Goal: Task Accomplishment & Management: Manage account settings

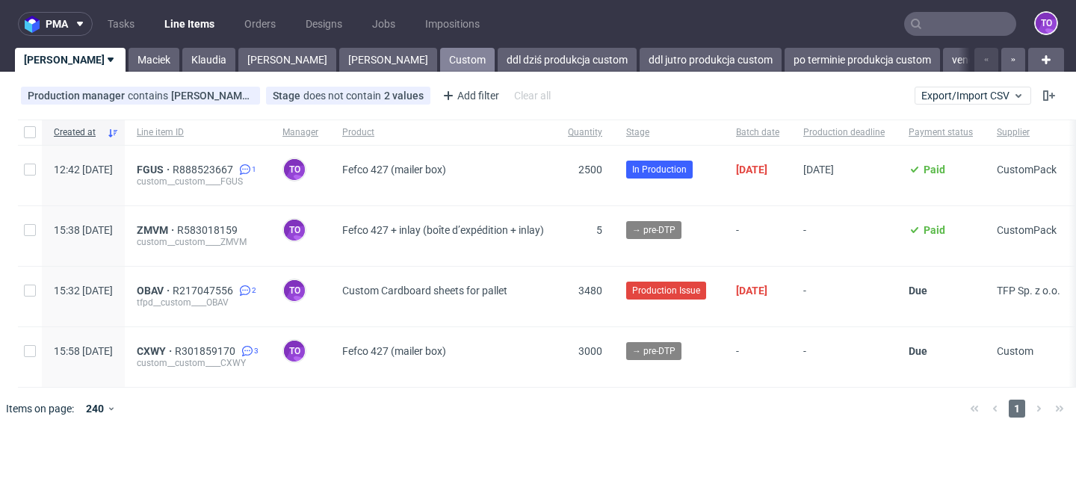
click at [440, 63] on link "Custom" at bounding box center [467, 60] width 55 height 24
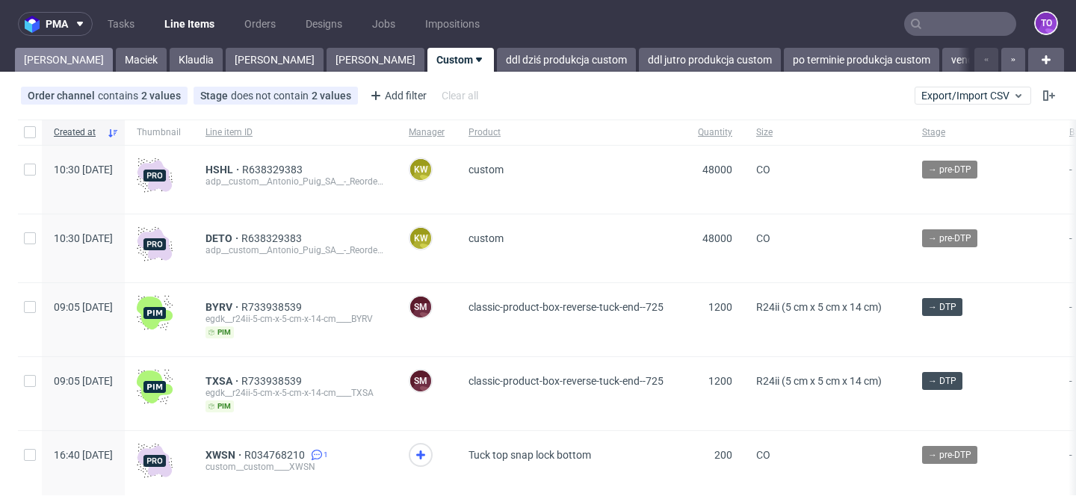
click at [37, 63] on link "Tomasz" at bounding box center [64, 60] width 98 height 24
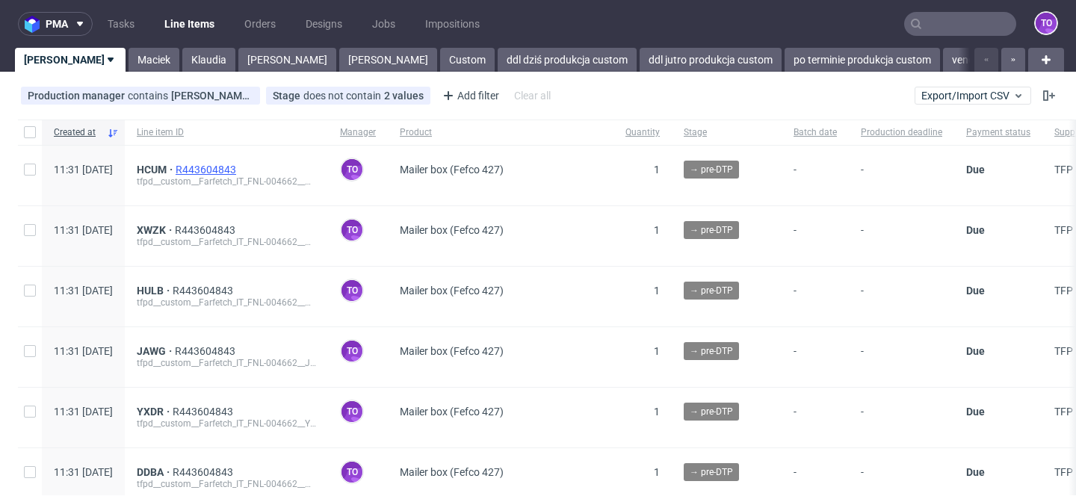
click at [239, 171] on span "R443604843" at bounding box center [208, 170] width 64 height 12
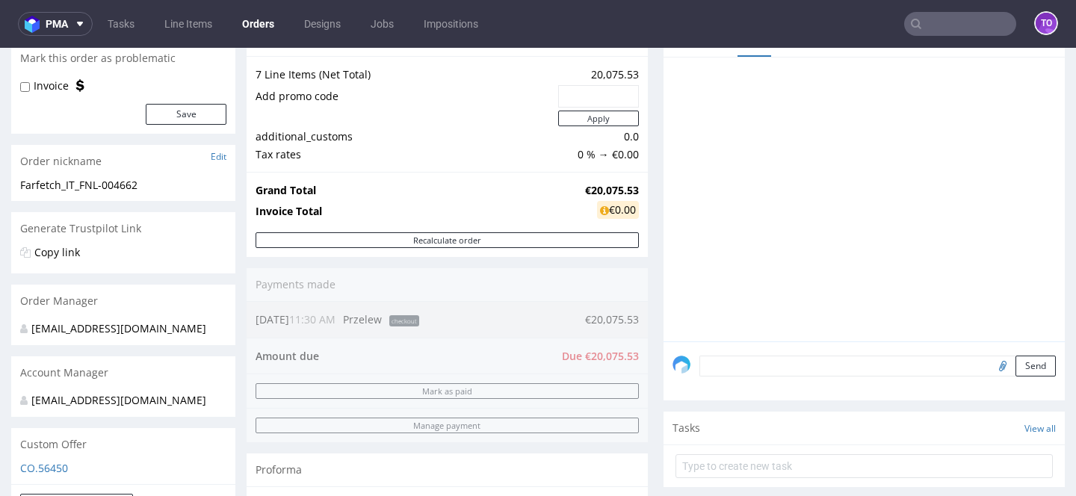
scroll to position [161, 0]
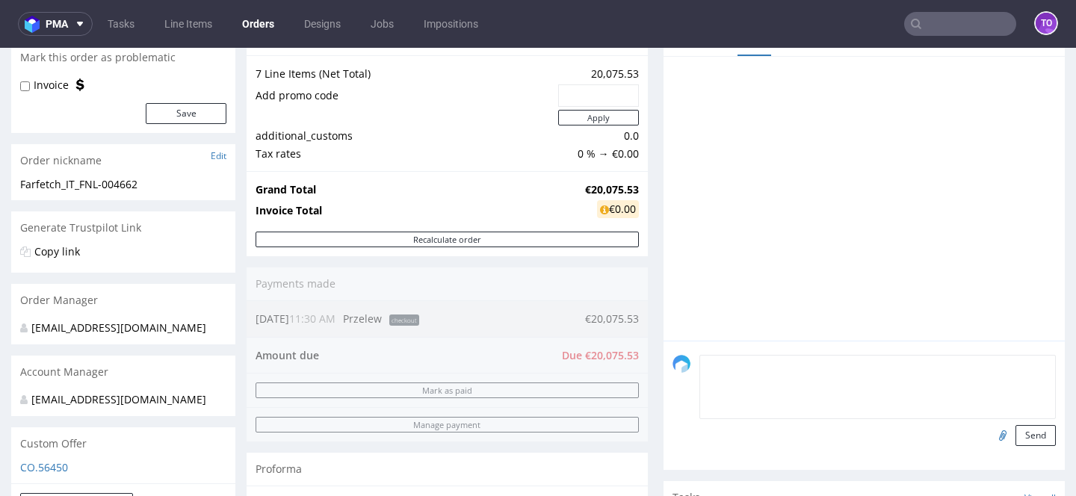
click at [758, 384] on textarea at bounding box center [877, 387] width 356 height 64
paste textarea "PO FNL-004662"
type textarea "PO FNL-004662"
click at [990, 445] on input "file" at bounding box center [1000, 434] width 21 height 19
type input "C:\fakepath\PO IT Packhelp _FNL-004662.pdf"
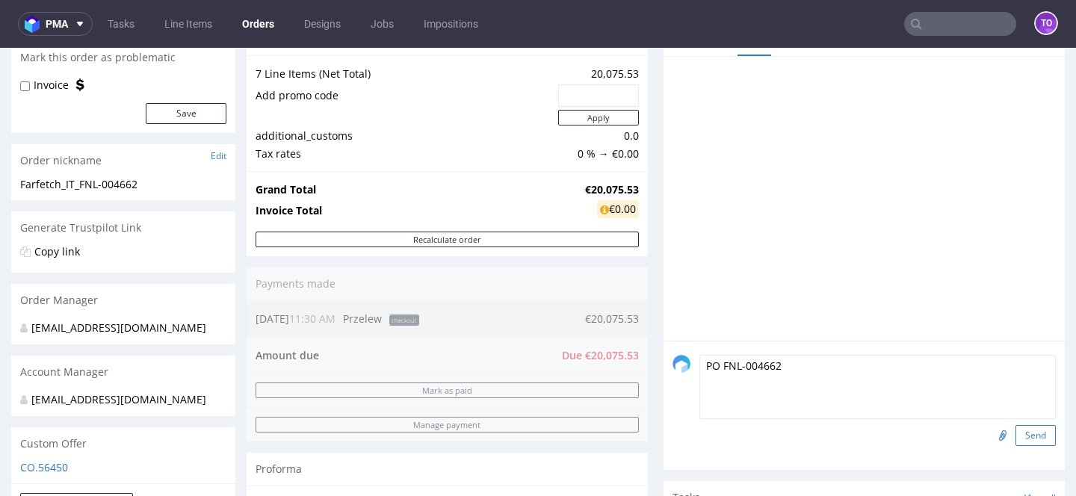
click at [1024, 446] on button "Send" at bounding box center [1035, 435] width 40 height 21
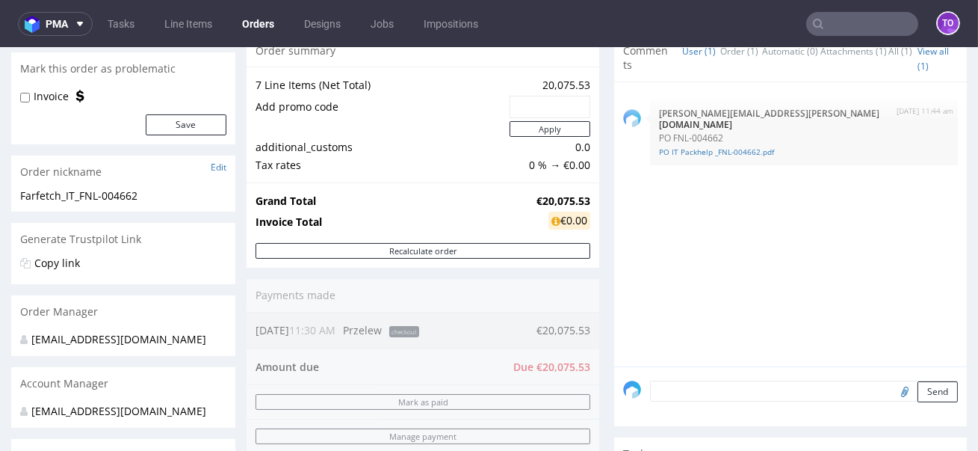
scroll to position [165, 0]
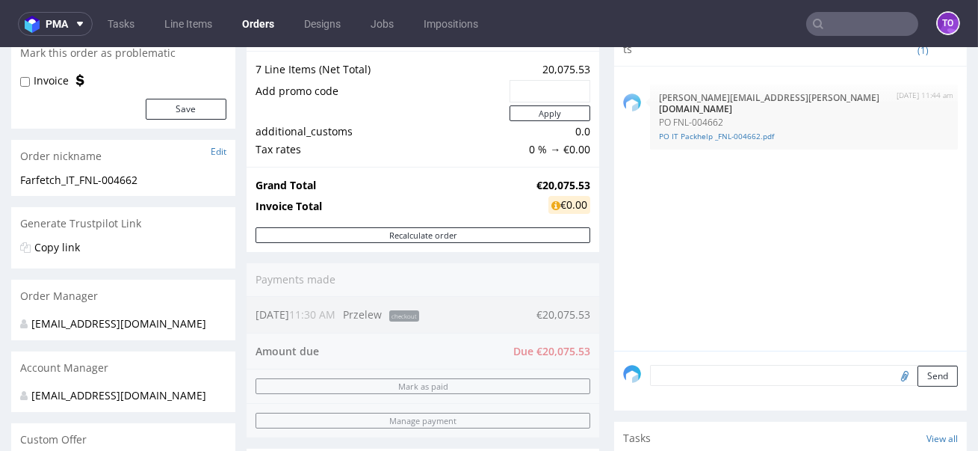
click at [696, 381] on textarea at bounding box center [804, 375] width 308 height 21
paste textarea "all items FSC Recycled - please note this recycled on invoice for customer"
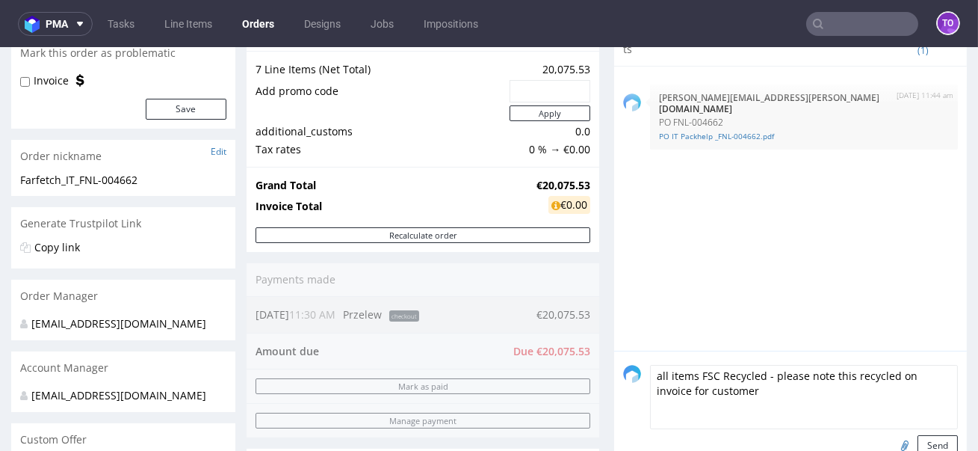
scroll to position [1, 0]
type textarea "all items FSC Recycled - please note this recycled on invoice for customer"
click at [917, 442] on button "Send" at bounding box center [937, 445] width 40 height 21
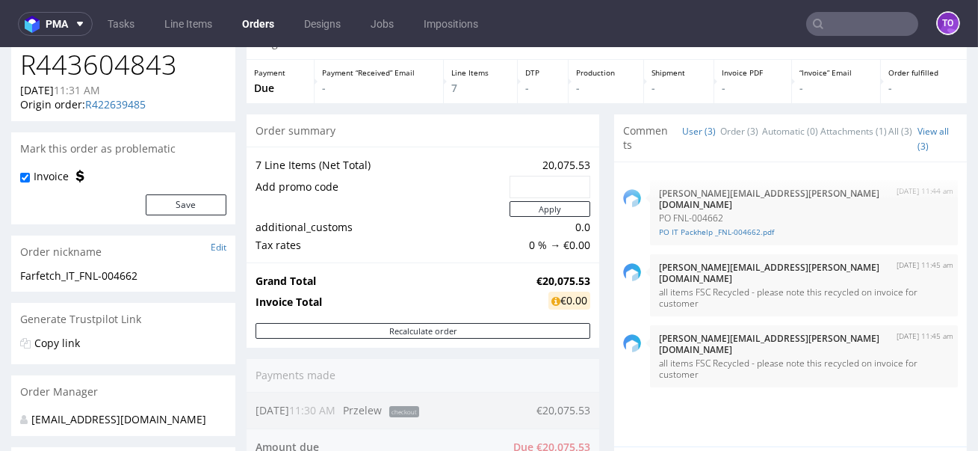
scroll to position [69, 0]
click at [884, 331] on img "submit" at bounding box center [888, 335] width 8 height 9
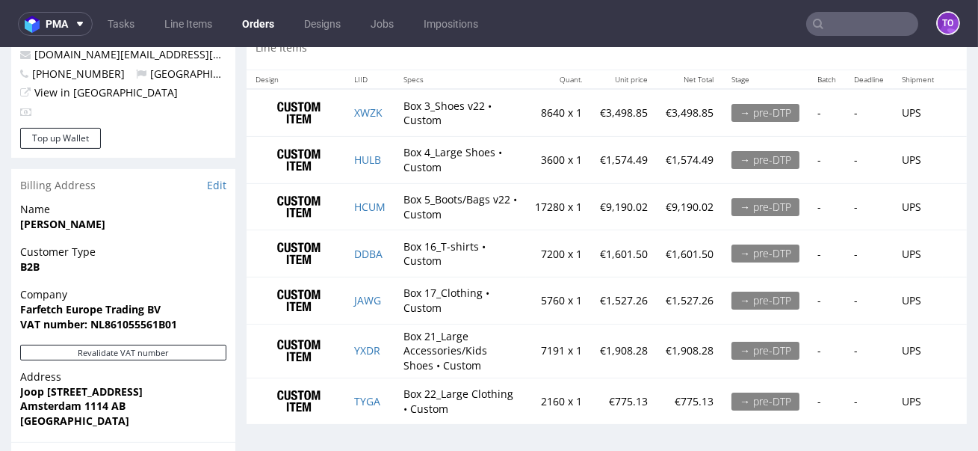
scroll to position [760, 0]
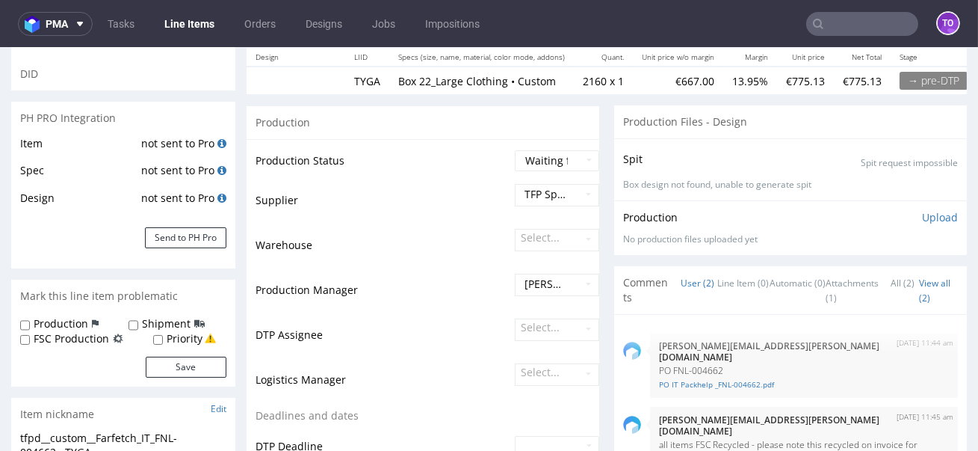
scroll to position [206, 0]
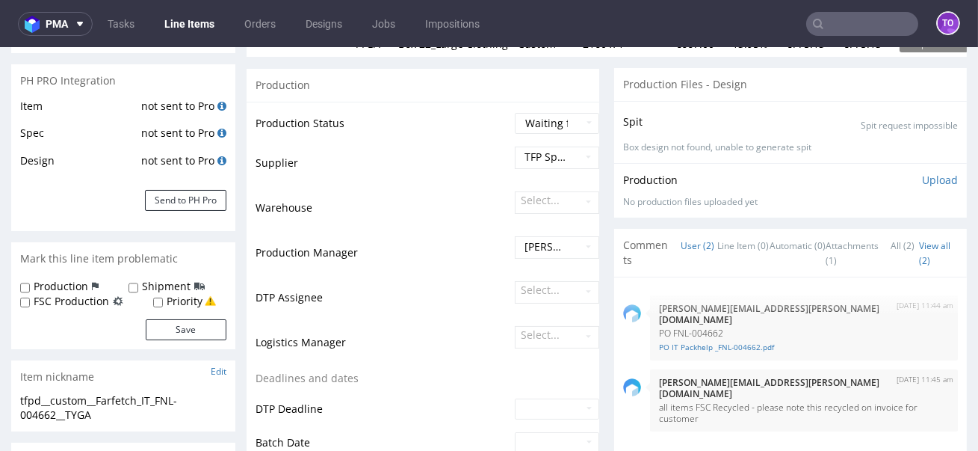
click at [77, 306] on label "FSC Production" at bounding box center [71, 301] width 75 height 15
click at [30, 306] on input "FSC Production" at bounding box center [25, 303] width 10 height 12
checkbox input "true"
click at [170, 322] on button "Save" at bounding box center [186, 329] width 81 height 21
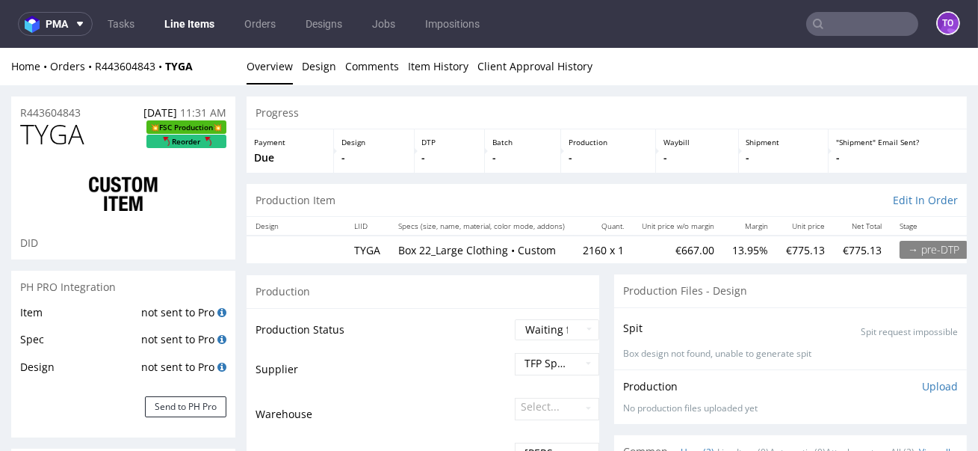
scroll to position [0, 0]
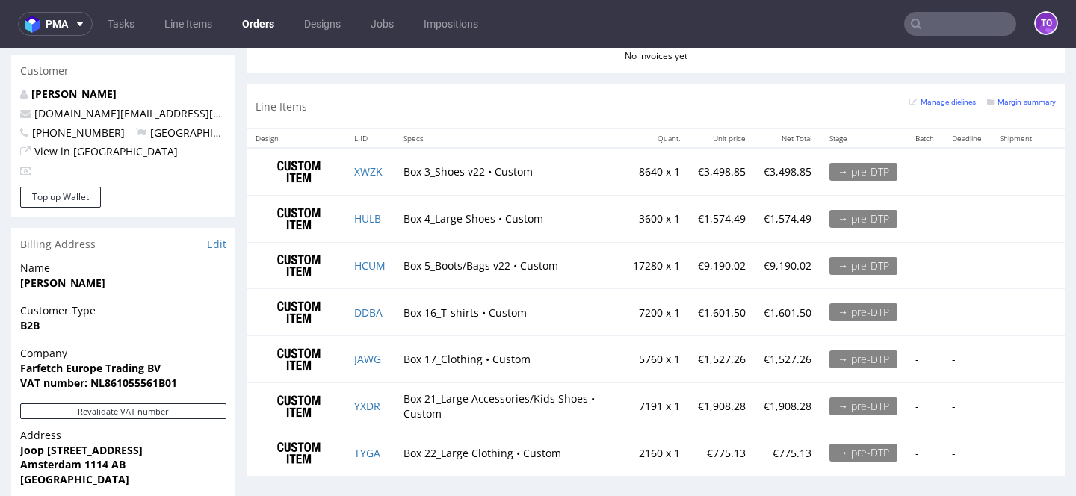
scroll to position [498, 0]
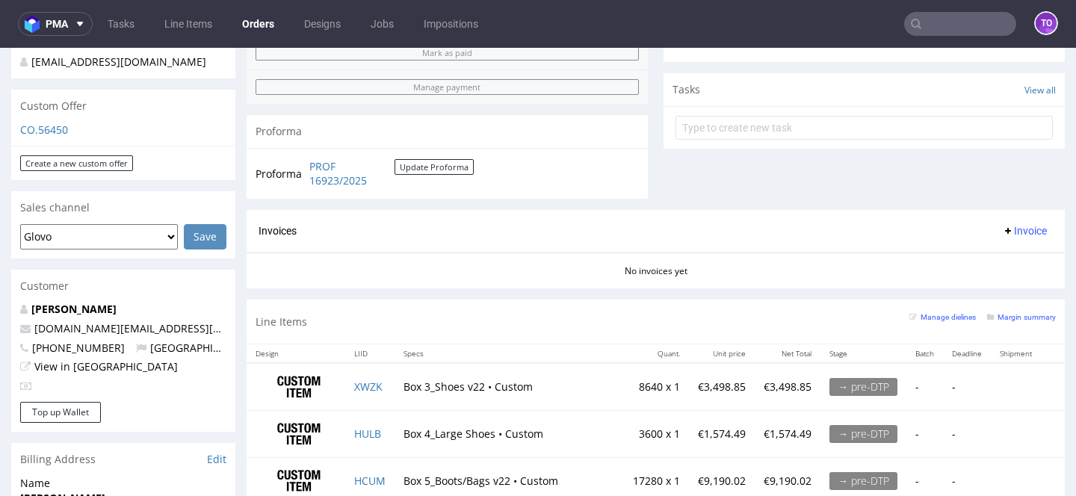
click at [400, 334] on div "Line Items Manage dielines Margin summary" at bounding box center [656, 322] width 818 height 44
click at [172, 21] on link "Line Items" at bounding box center [188, 24] width 66 height 24
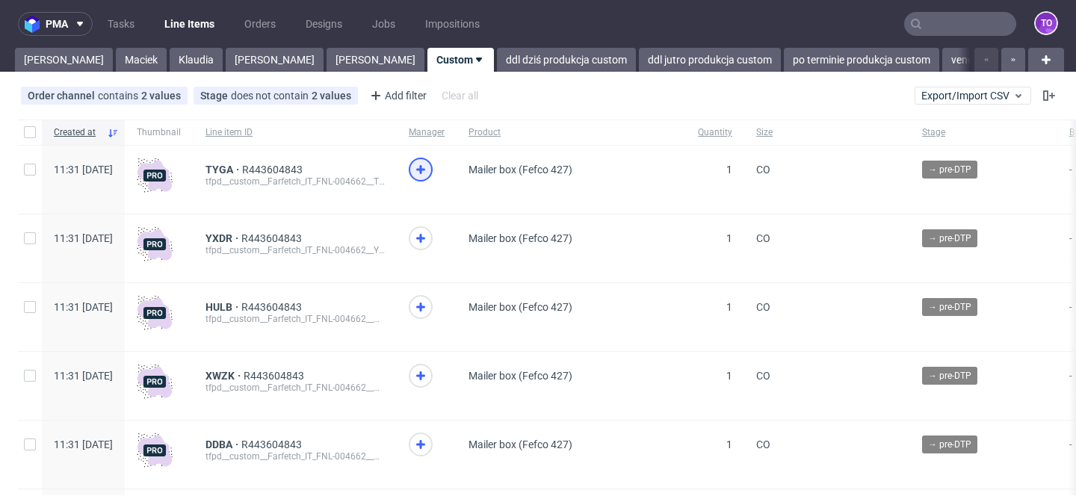
click at [425, 169] on use at bounding box center [420, 169] width 9 height 9
click at [430, 233] on icon at bounding box center [421, 238] width 18 height 18
click at [425, 308] on use at bounding box center [420, 307] width 9 height 9
click at [425, 379] on use at bounding box center [420, 375] width 9 height 9
click at [430, 440] on icon at bounding box center [421, 445] width 18 height 18
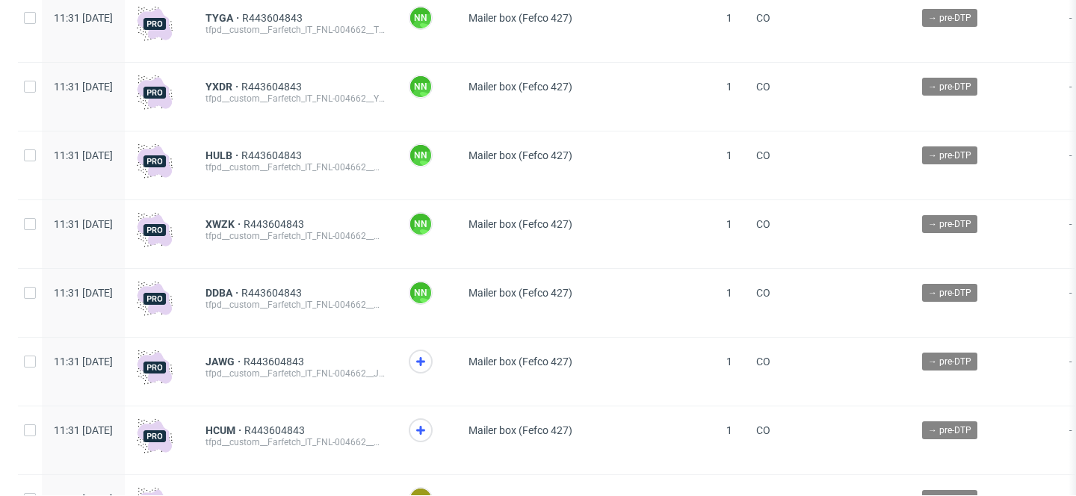
scroll to position [266, 0]
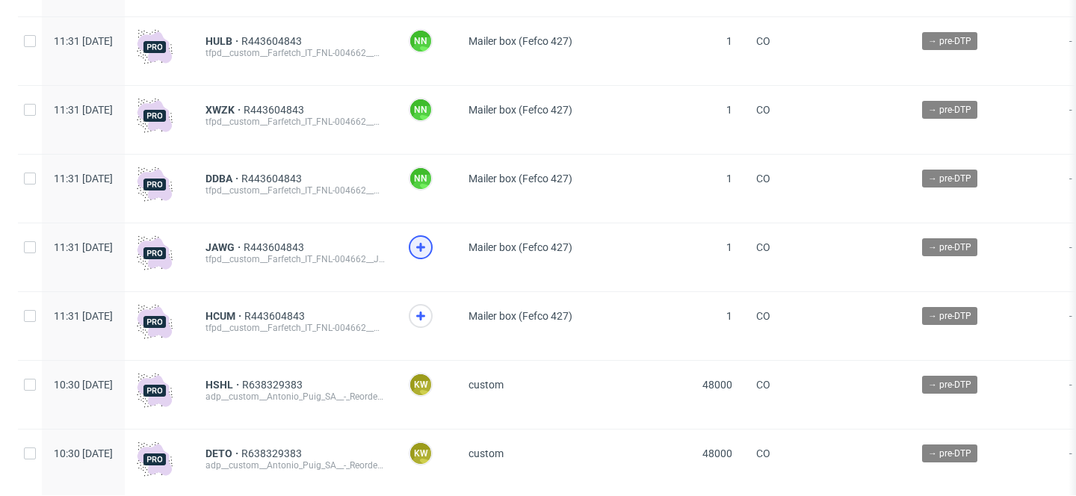
click at [430, 244] on icon at bounding box center [421, 247] width 18 height 18
click at [445, 329] on span at bounding box center [427, 323] width 36 height 38
click at [430, 323] on icon at bounding box center [421, 316] width 18 height 18
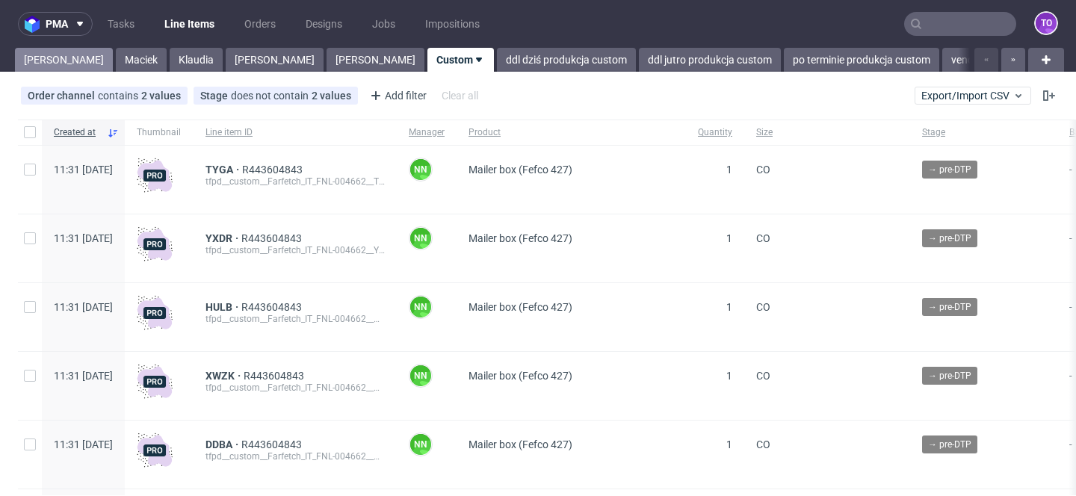
click at [28, 66] on link "[PERSON_NAME]" at bounding box center [64, 60] width 98 height 24
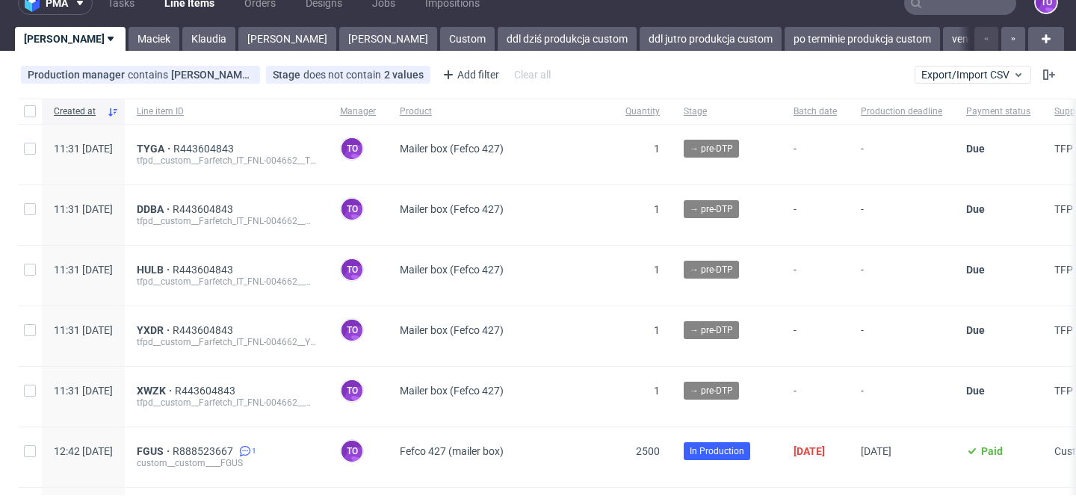
scroll to position [38, 0]
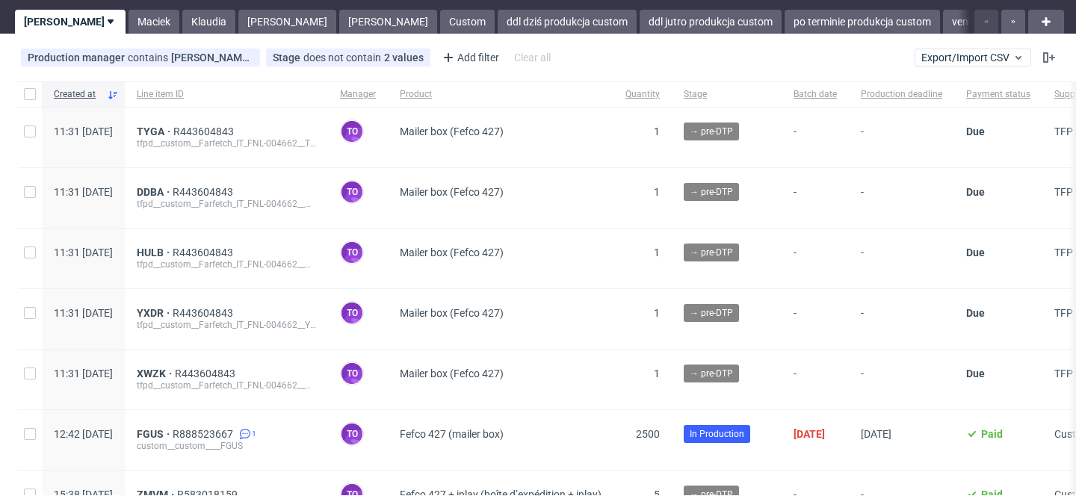
click at [351, 36] on div "pma Tasks Line Items Orders Designs Jobs Impositions to Tomasz Maciek Klaudia M…" at bounding box center [538, 248] width 1076 height 496
click at [440, 16] on link "Custom" at bounding box center [467, 22] width 55 height 24
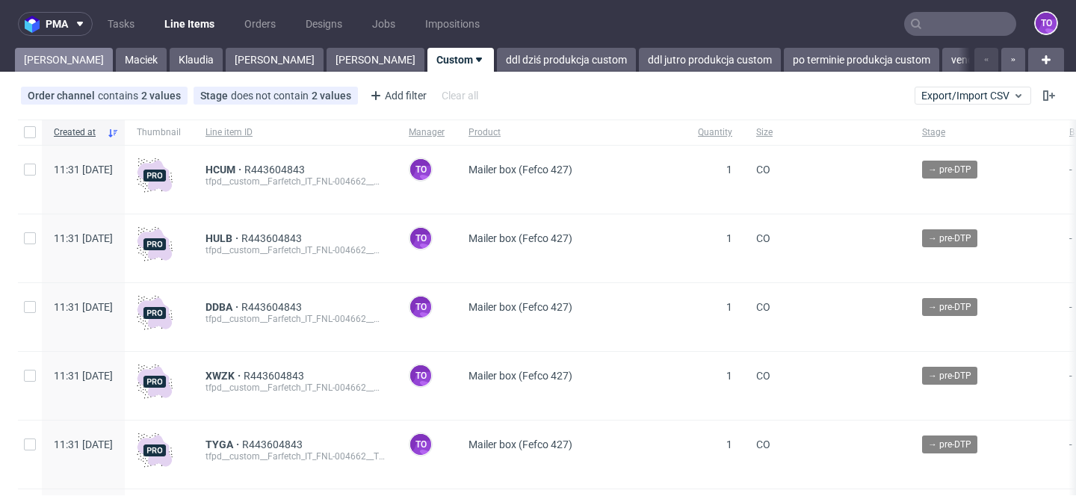
click at [35, 55] on link "[PERSON_NAME]" at bounding box center [64, 60] width 98 height 24
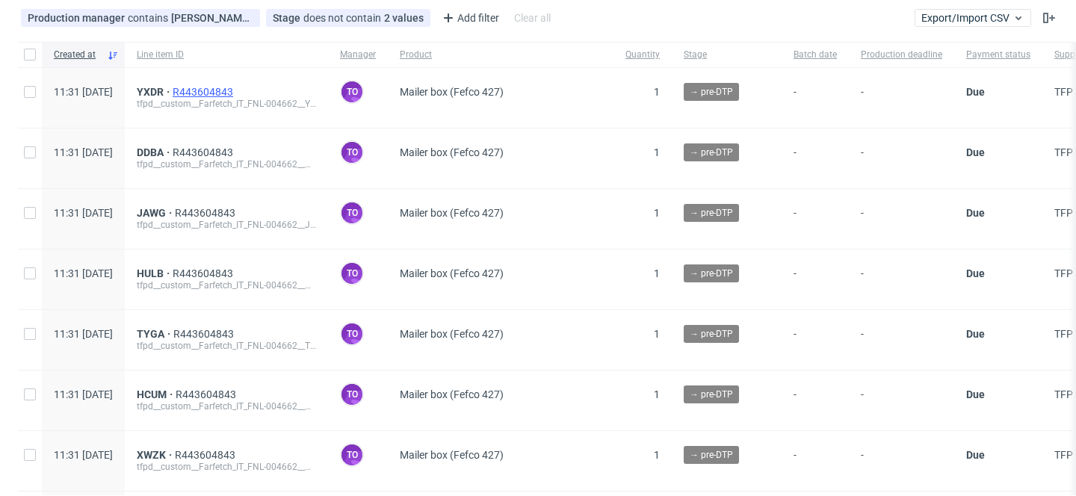
click at [236, 87] on span "R443604843" at bounding box center [205, 92] width 64 height 12
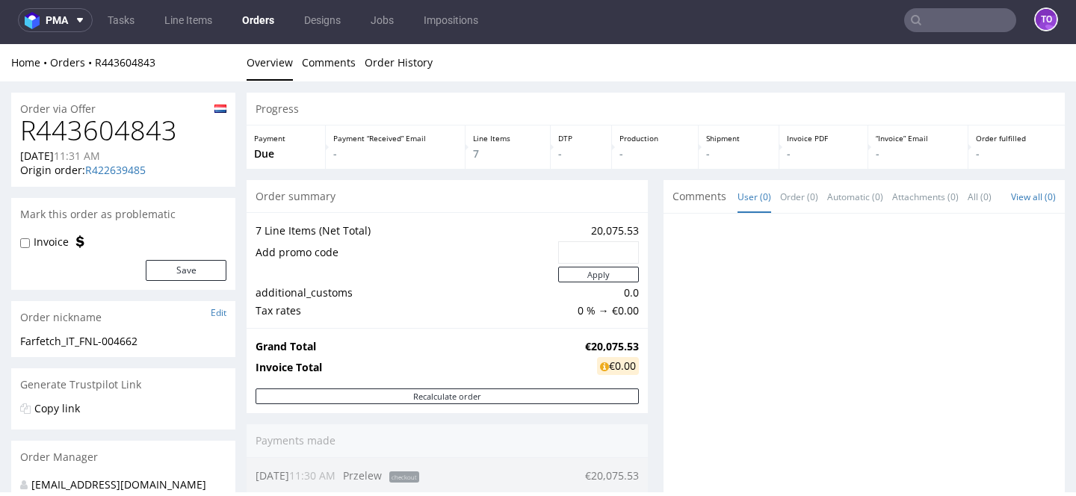
click at [442, 325] on div "7 Line Items (Net Total) 20,075.53 Add promo code Apply additional_customs 0.0 …" at bounding box center [447, 270] width 401 height 116
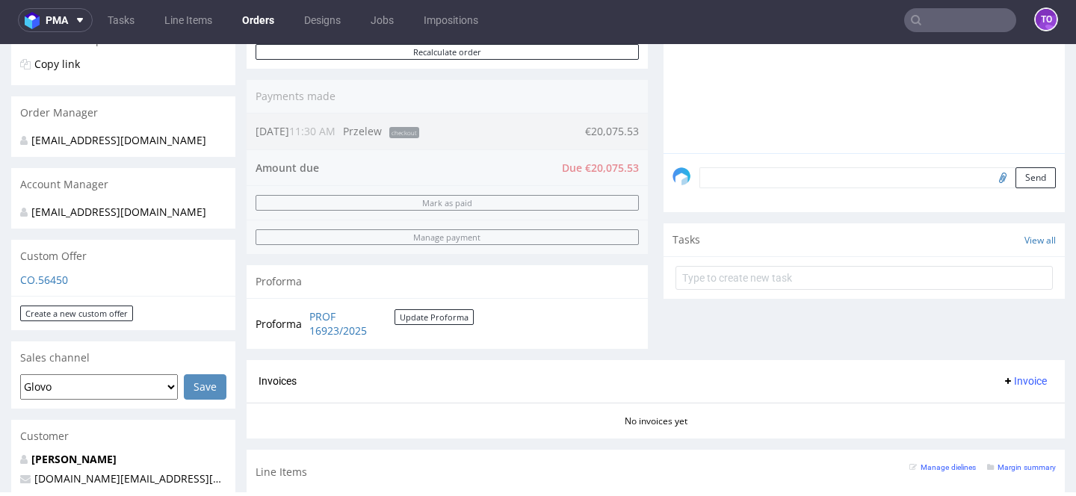
scroll to position [833, 0]
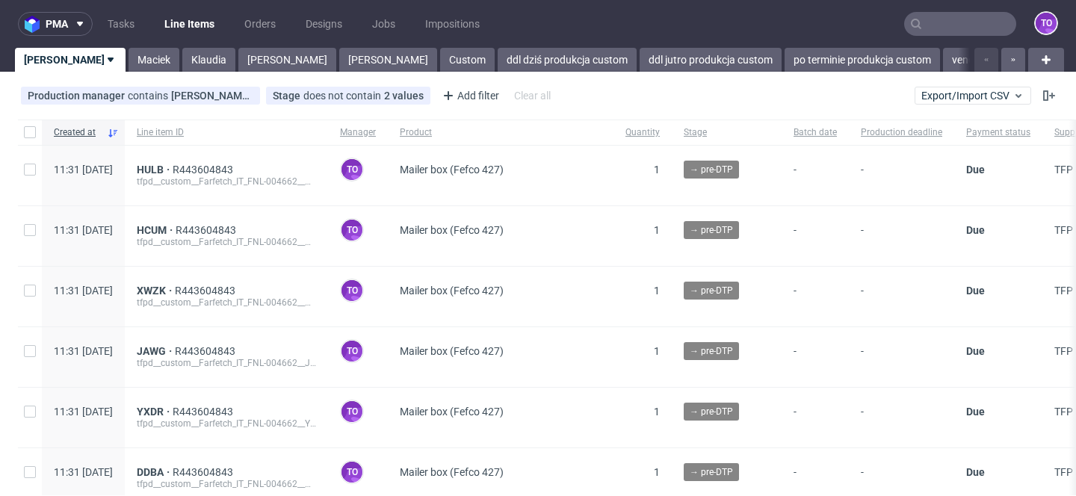
click at [237, 163] on div "HULB R443604843 tfpd__custom__Farfetch_IT_FNL-004662__HULB" at bounding box center [226, 176] width 203 height 60
click at [236, 168] on span "R443604843" at bounding box center [205, 170] width 64 height 12
click at [239, 173] on span "R443604843" at bounding box center [208, 170] width 64 height 12
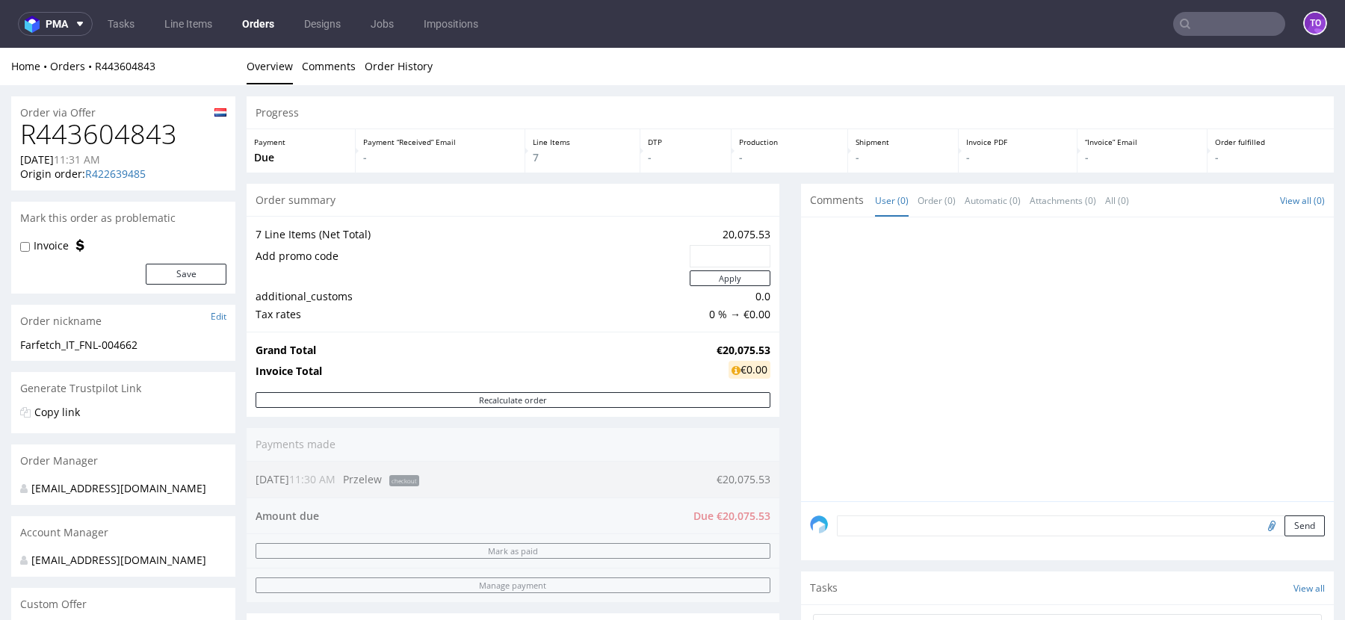
click at [897, 495] on textarea at bounding box center [1081, 526] width 488 height 21
paste textarea "all items FSC Recycled - please note this recycled on invoice for customer"
type textarea "all items FSC Recycled - please note this recycled on invoice for customer"
click at [1075, 495] on button "Send" at bounding box center [1304, 596] width 40 height 21
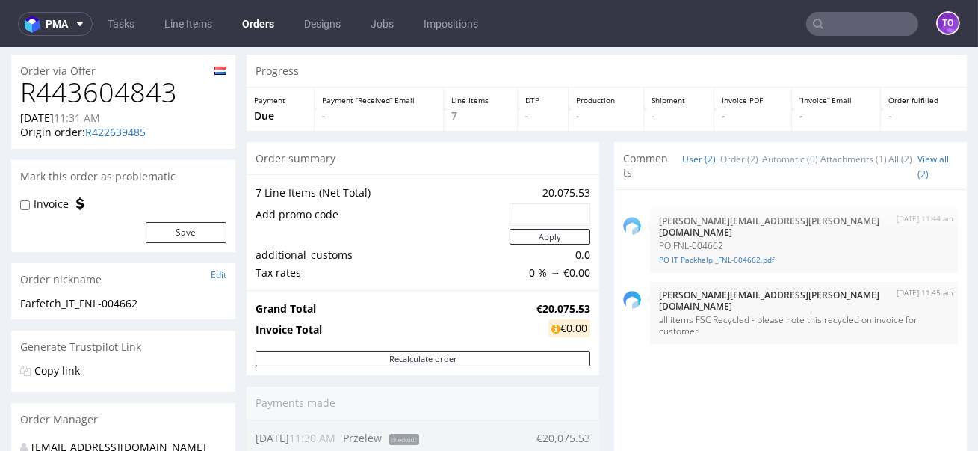
scroll to position [11, 0]
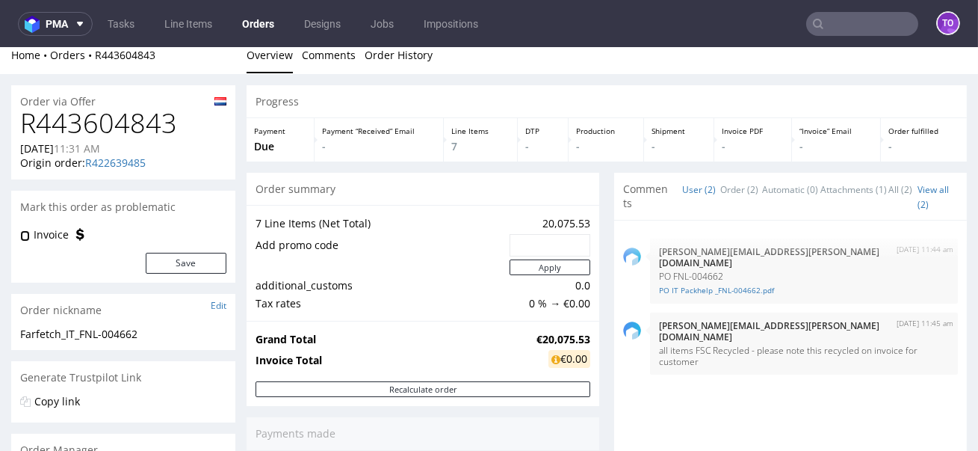
click at [22, 234] on input "Invoice" at bounding box center [25, 236] width 10 height 12
checkbox input "true"
click at [179, 263] on button "Save" at bounding box center [186, 263] width 81 height 21
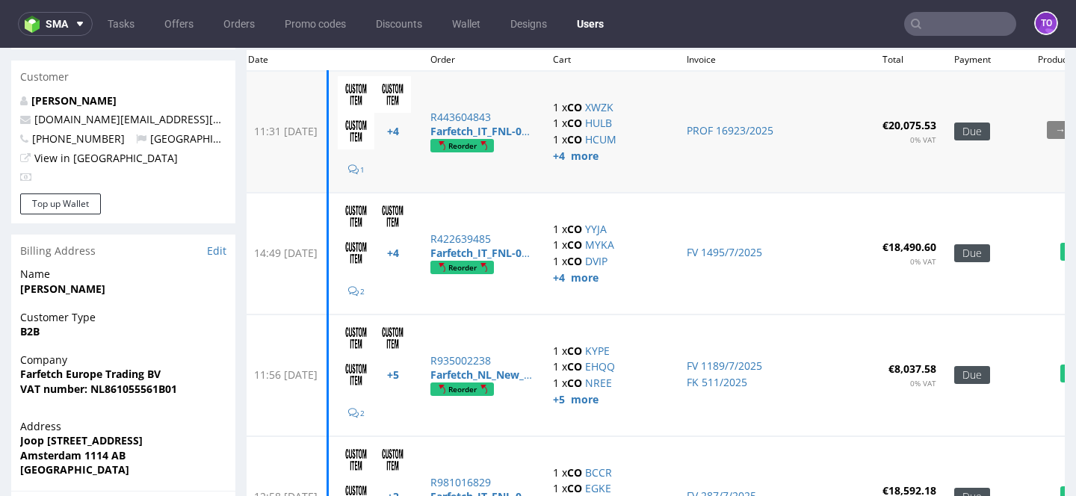
scroll to position [139, 0]
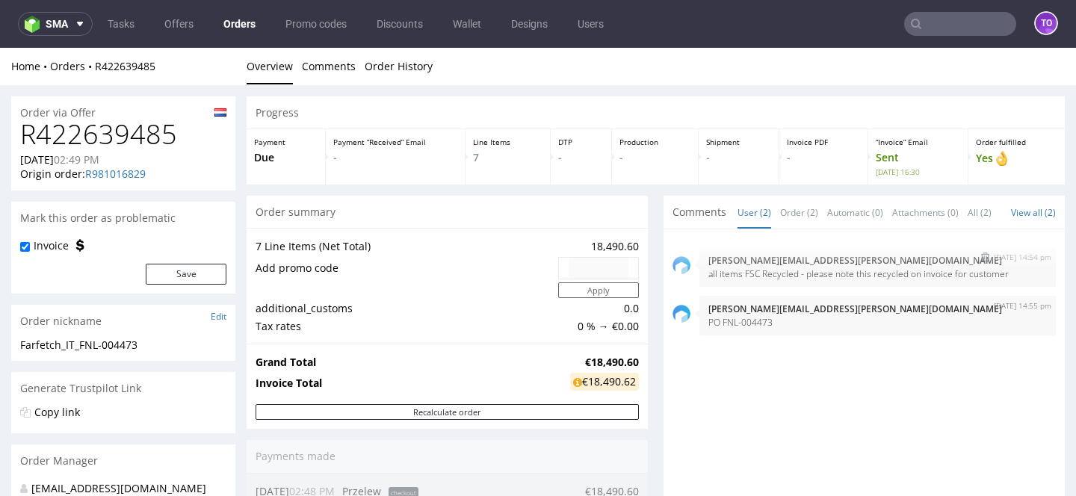
click at [807, 279] on p "all items FSC Recycled - please note this recycled on invoice for customer" at bounding box center [877, 273] width 338 height 11
copy p "all items FSC Recycled - please note this recycled on invoice for customer"
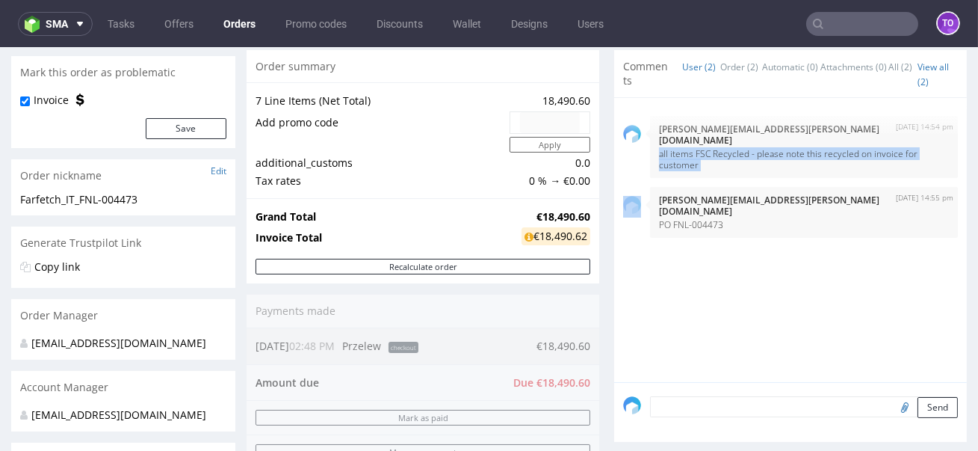
scroll to position [203, 0]
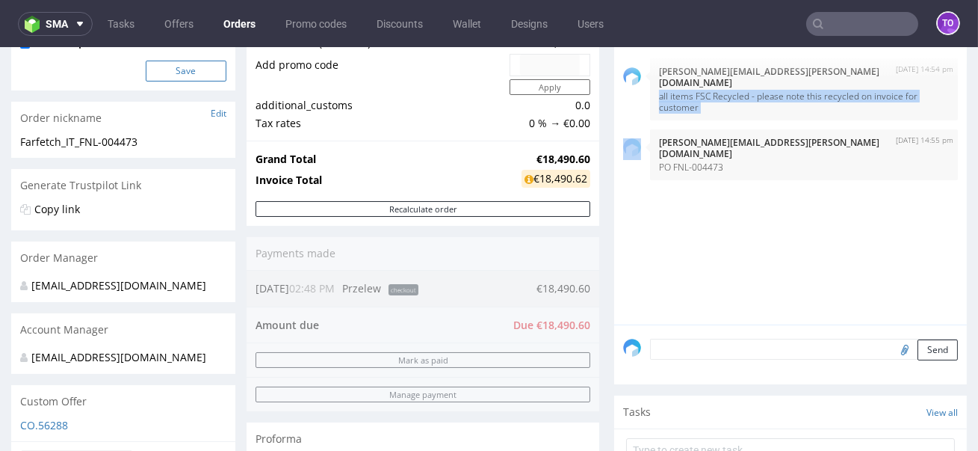
click at [184, 79] on button "Save" at bounding box center [186, 71] width 81 height 21
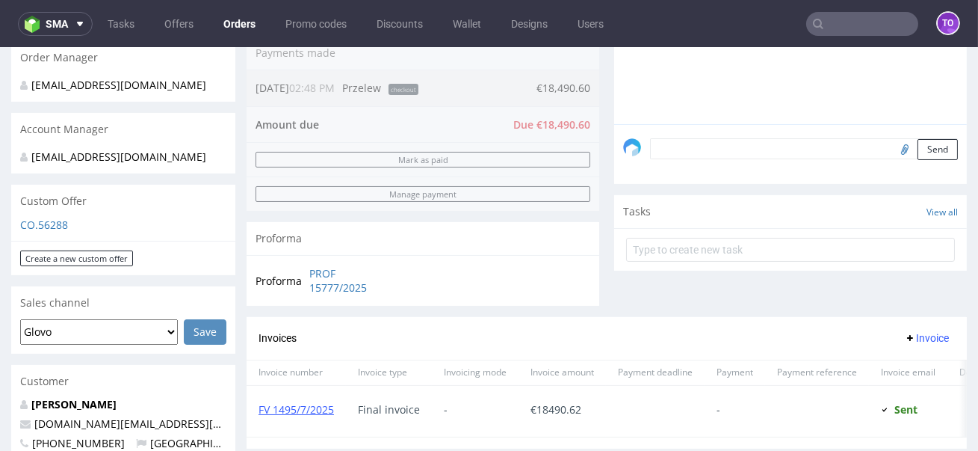
scroll to position [0, 0]
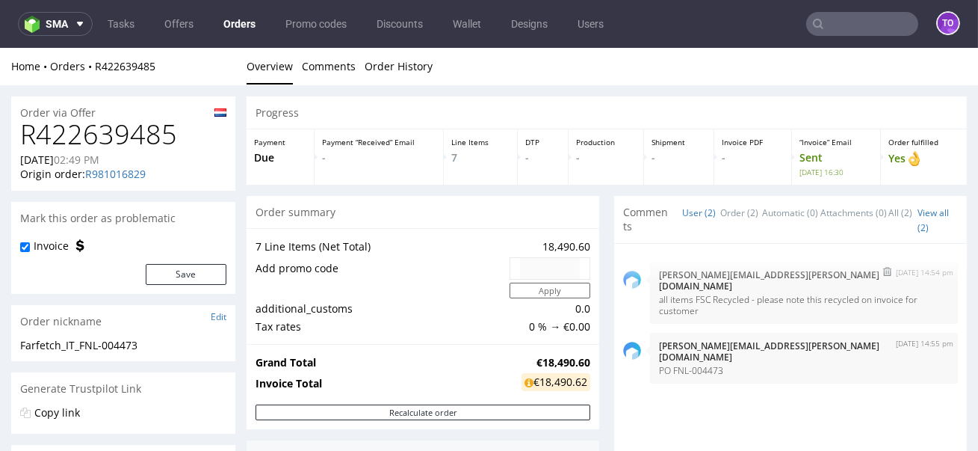
click at [716, 294] on p "all items FSC Recycled - please note this recycled on invoice for customer" at bounding box center [804, 305] width 290 height 22
copy p "all items FSC Recycled - please note this recycled on invoice for customer"
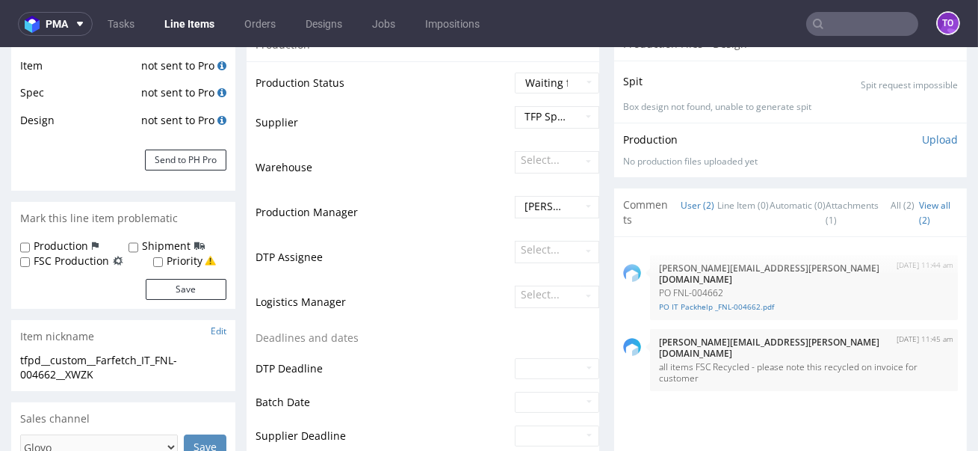
scroll to position [309, 0]
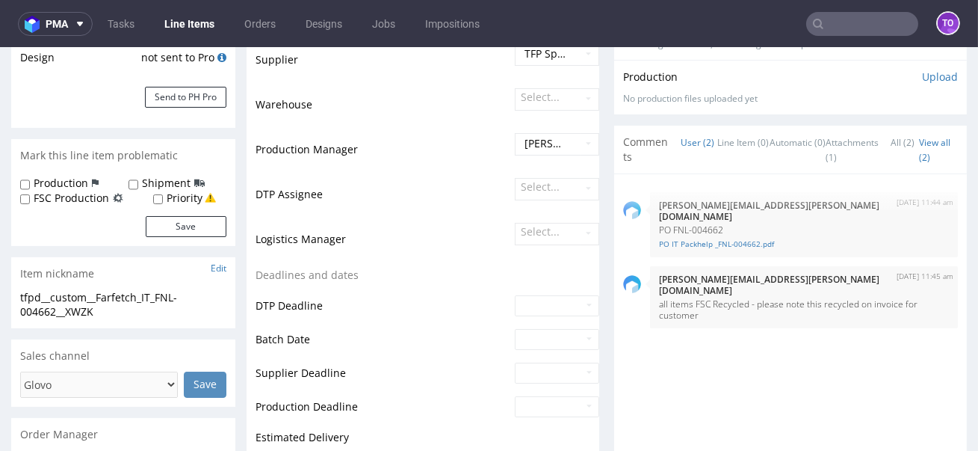
click at [98, 191] on label "FSC Production" at bounding box center [71, 198] width 75 height 15
click at [30, 194] on input "FSC Production" at bounding box center [25, 200] width 10 height 12
checkbox input "true"
click at [159, 220] on button "Save" at bounding box center [186, 226] width 81 height 21
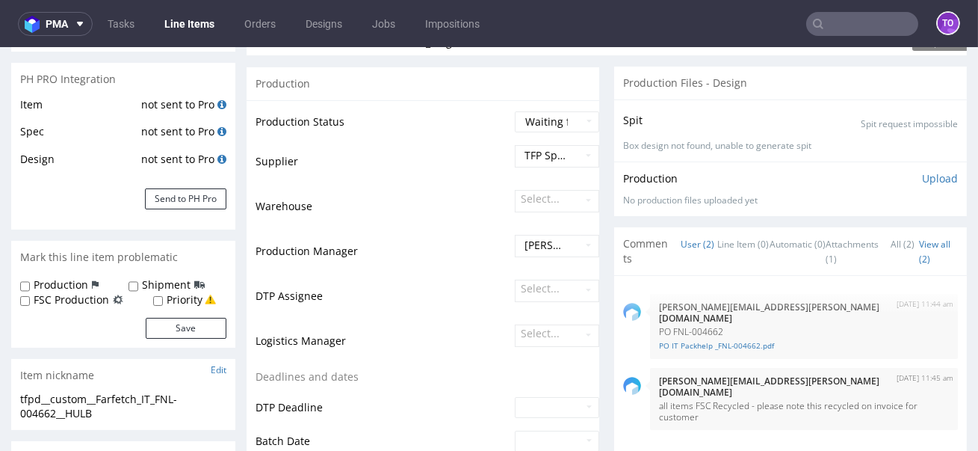
scroll to position [262, 0]
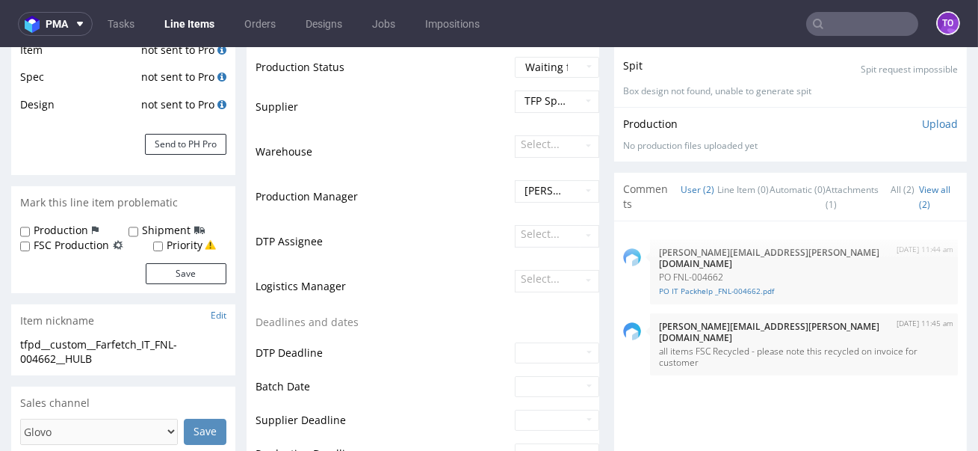
click at [90, 241] on label "FSC Production" at bounding box center [71, 245] width 75 height 15
click at [30, 241] on input "FSC Production" at bounding box center [25, 247] width 10 height 12
checkbox input "true"
click at [159, 270] on button "Save" at bounding box center [186, 273] width 81 height 21
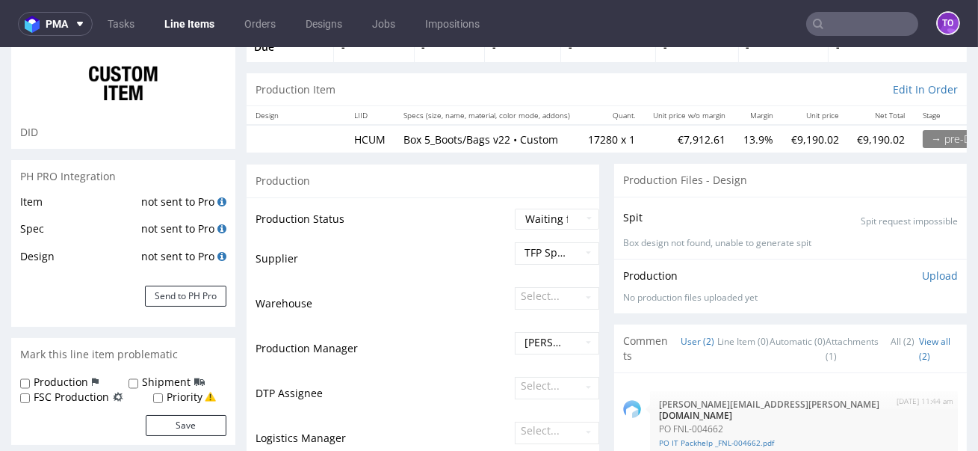
scroll to position [272, 0]
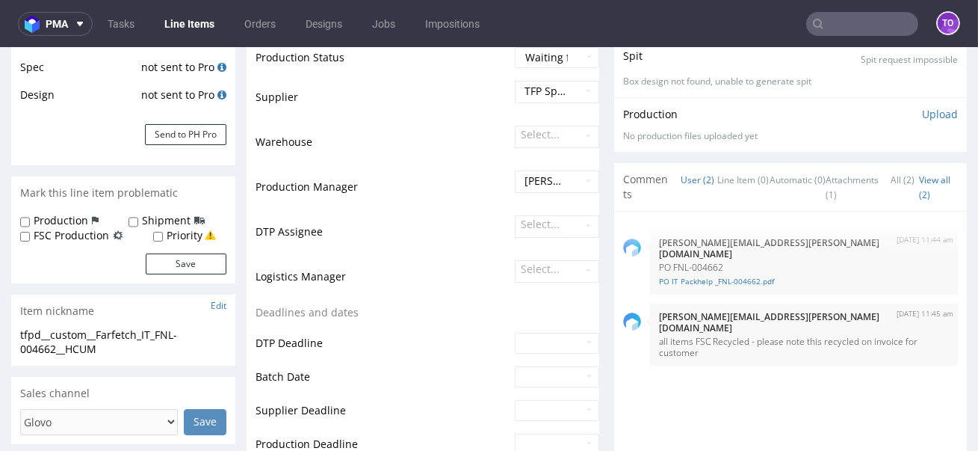
click at [84, 233] on label "FSC Production" at bounding box center [71, 235] width 75 height 15
click at [30, 233] on input "FSC Production" at bounding box center [25, 237] width 10 height 12
checkbox input "true"
click at [163, 262] on button "Save" at bounding box center [186, 263] width 81 height 21
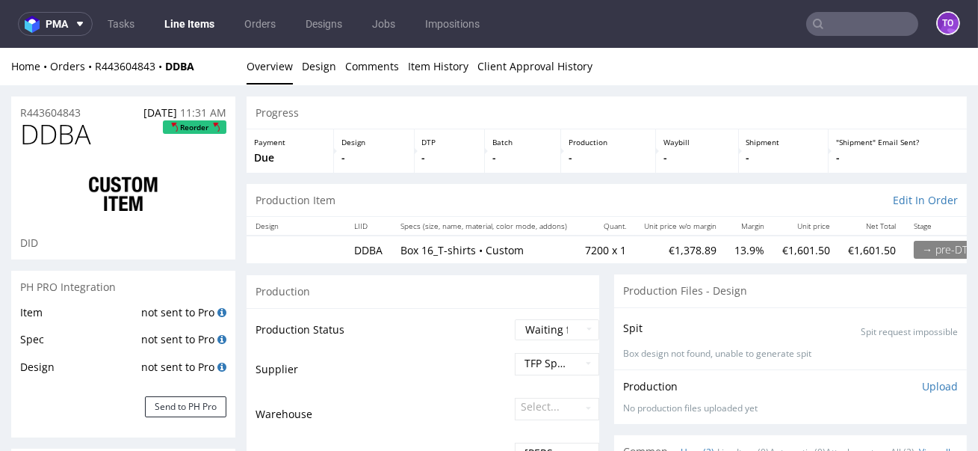
scroll to position [134, 0]
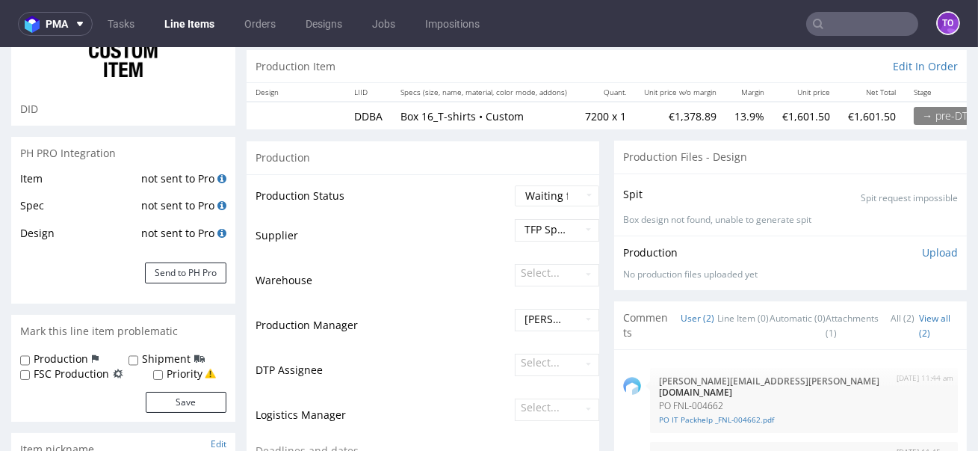
click at [72, 370] on label "FSC Production" at bounding box center [71, 373] width 75 height 15
click at [30, 370] on input "FSC Production" at bounding box center [25, 375] width 10 height 12
checkbox input "true"
click at [152, 394] on button "Save" at bounding box center [186, 401] width 81 height 21
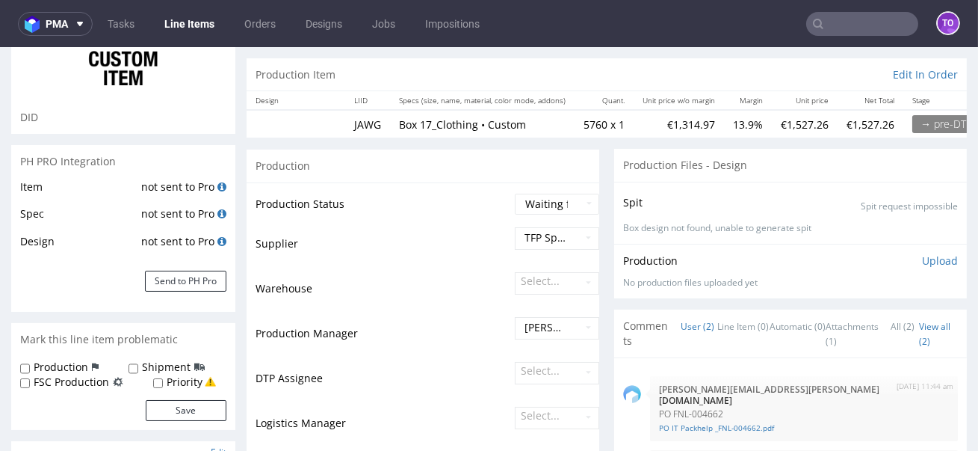
scroll to position [157, 0]
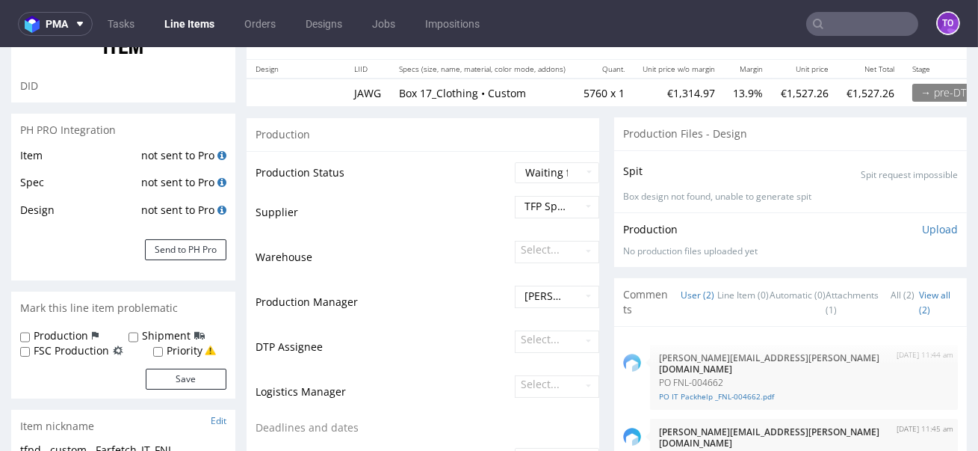
click at [98, 350] on label "FSC Production" at bounding box center [71, 350] width 75 height 15
click at [30, 350] on input "FSC Production" at bounding box center [25, 352] width 10 height 12
checkbox input "true"
click at [177, 377] on button "Save" at bounding box center [186, 378] width 81 height 21
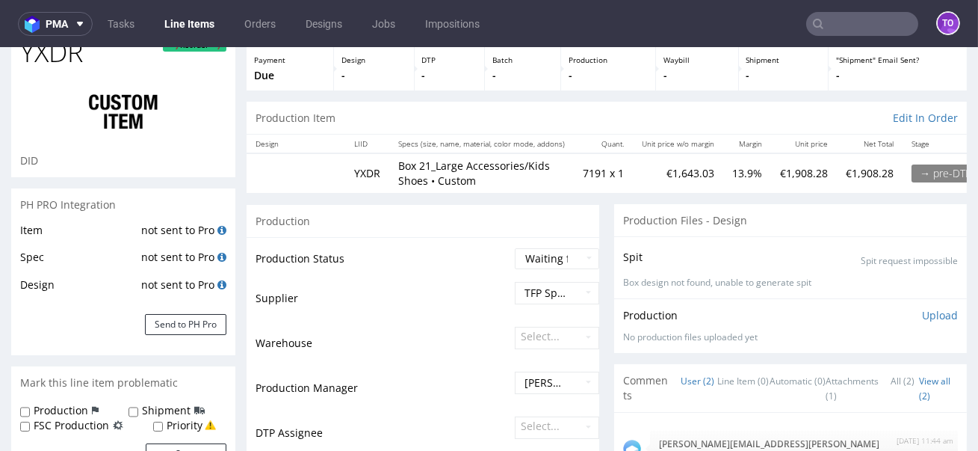
scroll to position [187, 0]
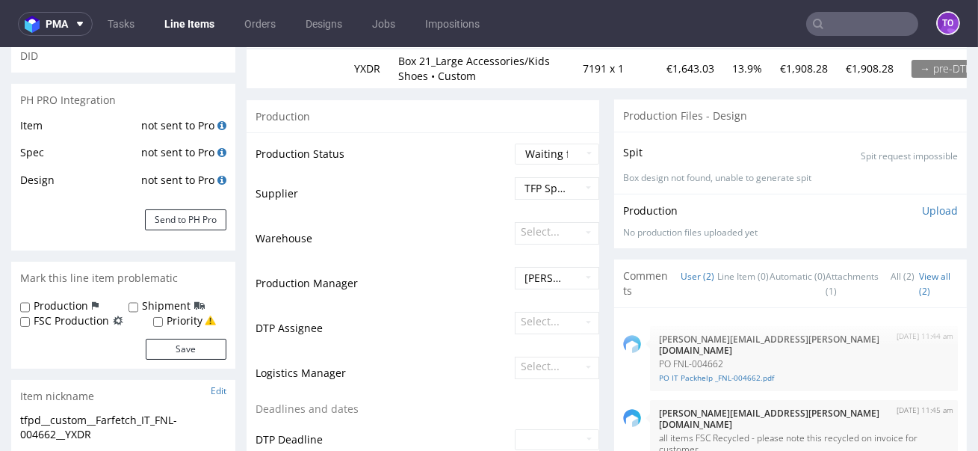
click at [93, 321] on label "FSC Production" at bounding box center [71, 320] width 75 height 15
click at [30, 321] on input "FSC Production" at bounding box center [25, 322] width 10 height 12
checkbox input "true"
click at [189, 331] on form "Production Shipment FSC Production Priority Save" at bounding box center [123, 328] width 206 height 61
click at [185, 347] on button "Save" at bounding box center [186, 348] width 81 height 21
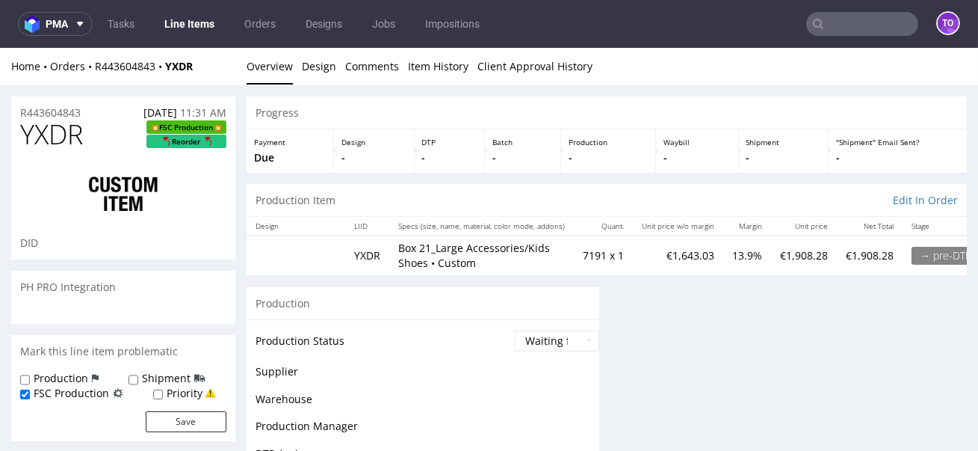
scroll to position [0, 0]
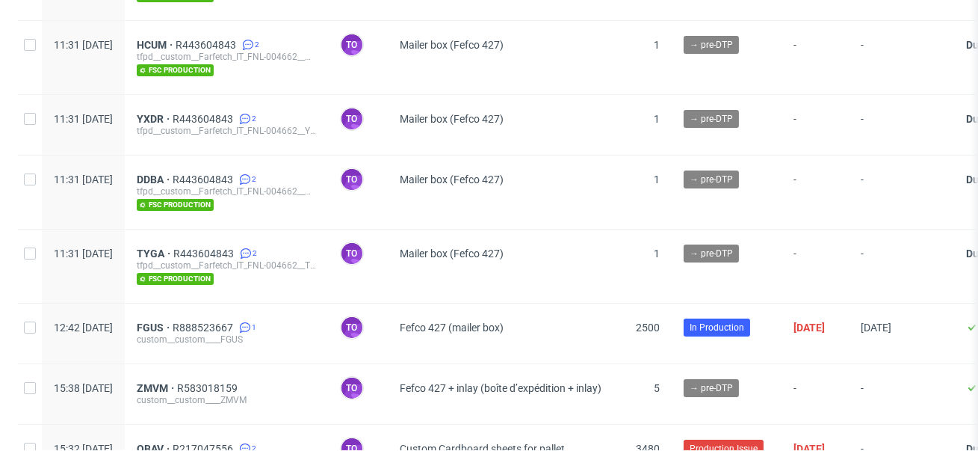
scroll to position [355, 0]
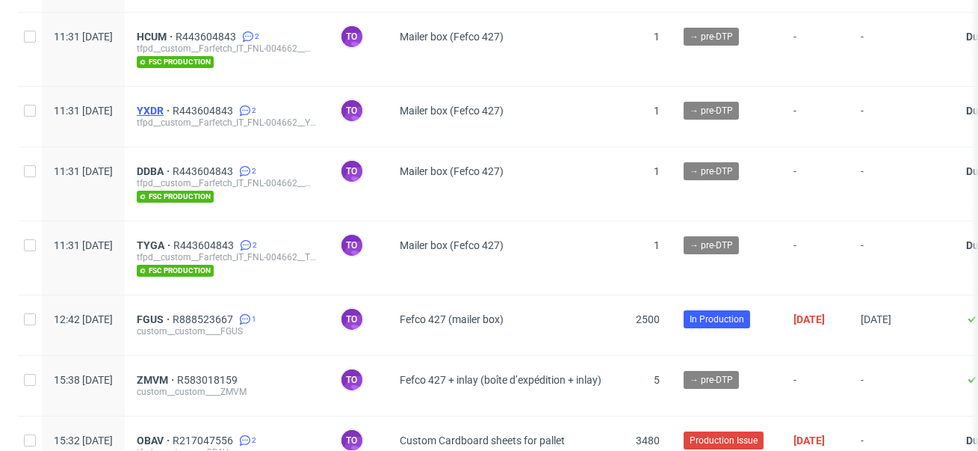
click at [173, 113] on span "YXDR" at bounding box center [155, 111] width 36 height 12
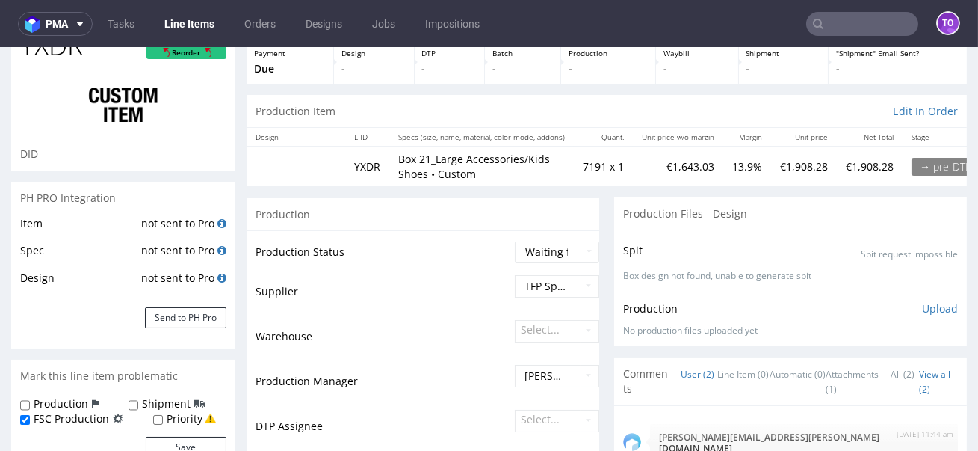
scroll to position [105, 0]
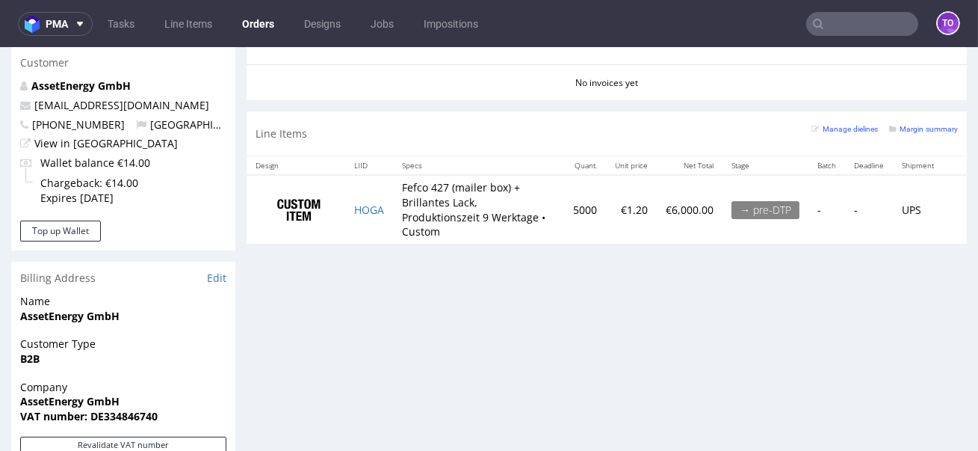
scroll to position [722, 0]
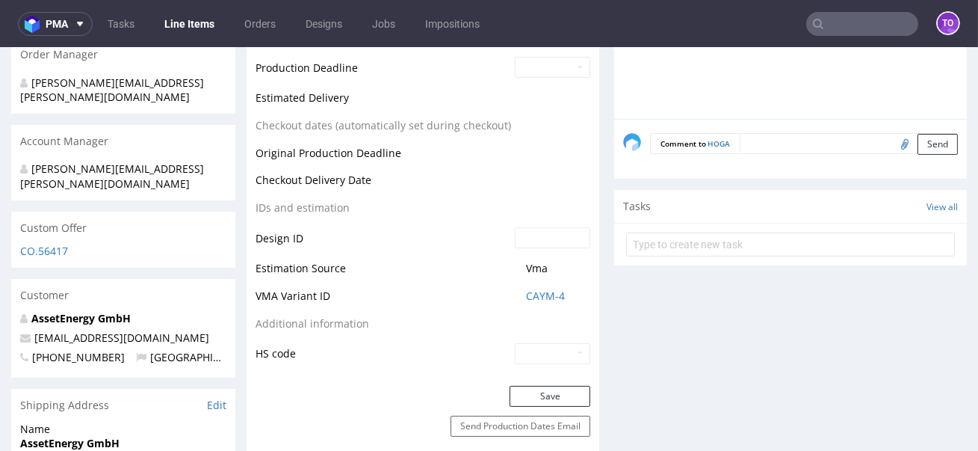
scroll to position [718, 0]
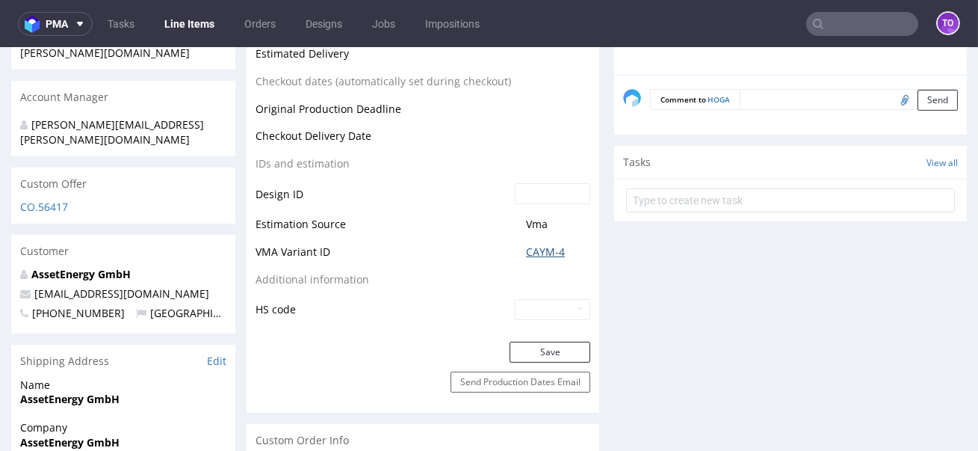
click at [539, 254] on link "CAYM-4" at bounding box center [545, 251] width 39 height 15
click at [528, 250] on link "CAYM-4" at bounding box center [545, 251] width 39 height 15
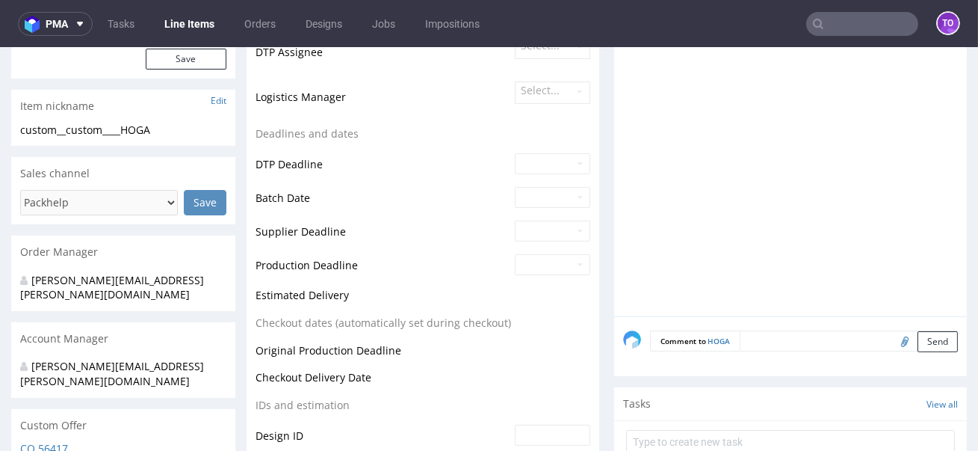
scroll to position [0, 0]
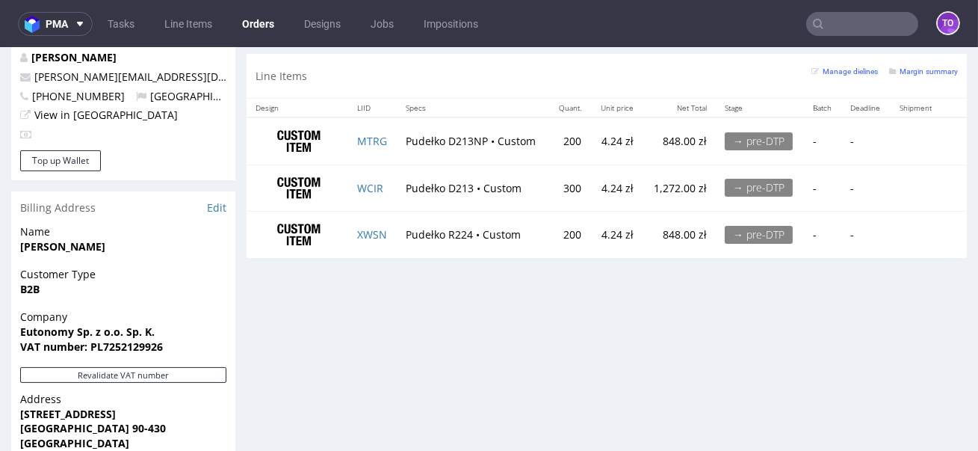
scroll to position [749, 0]
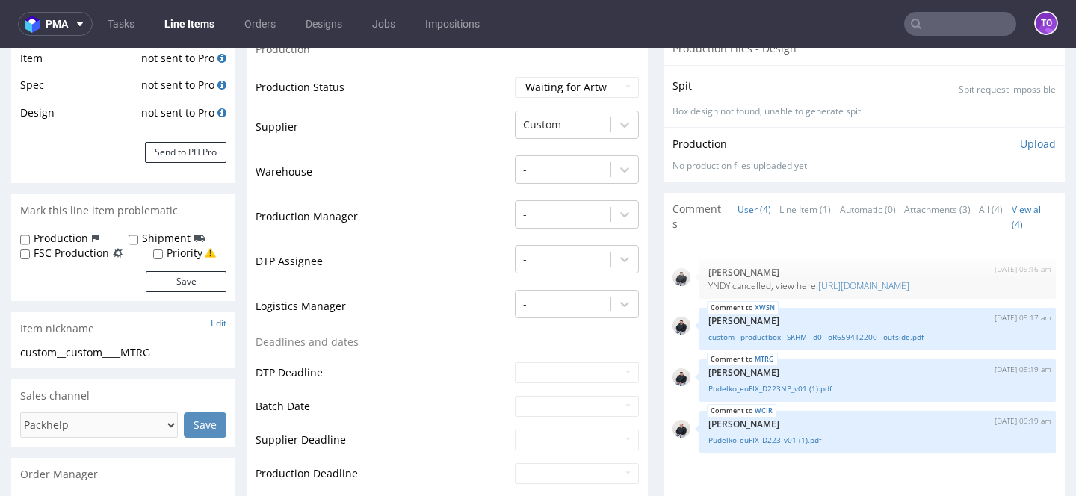
scroll to position [255, 0]
click at [552, 175] on div at bounding box center [563, 169] width 80 height 18
click at [437, 244] on td "DTP Assignee" at bounding box center [384, 265] width 256 height 45
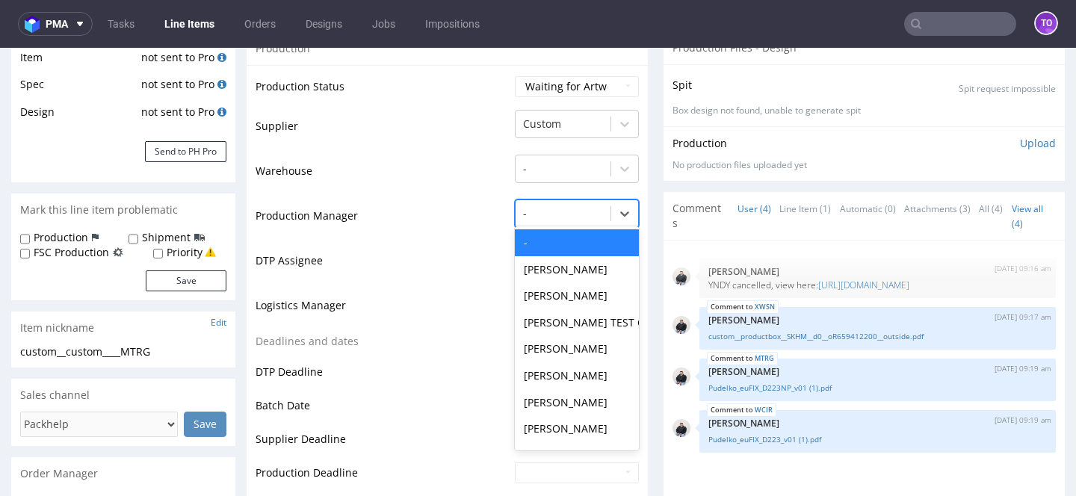
click at [546, 223] on div "-" at bounding box center [563, 214] width 95 height 24
click at [451, 238] on td "Production Manager" at bounding box center [384, 220] width 256 height 45
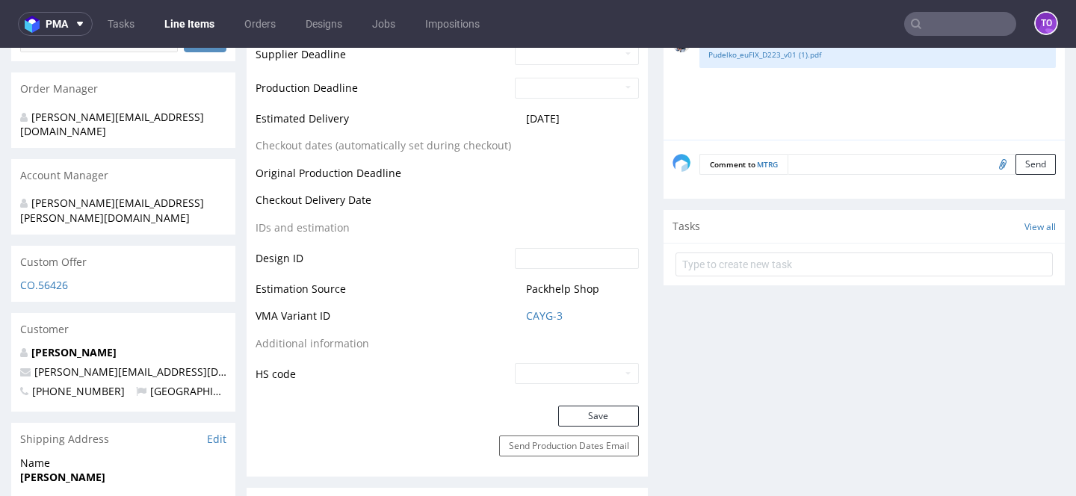
scroll to position [619, 0]
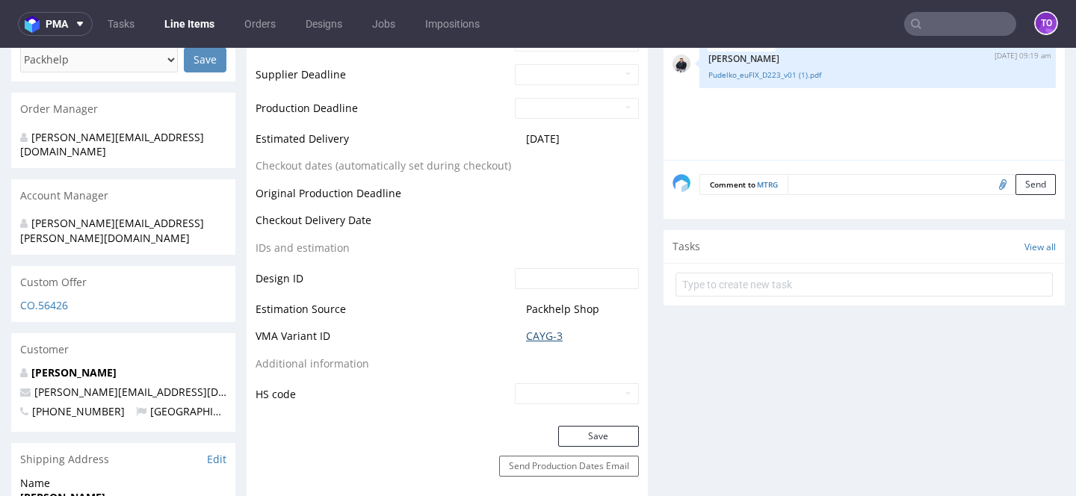
click at [542, 338] on link "CAYG-3" at bounding box center [544, 336] width 37 height 15
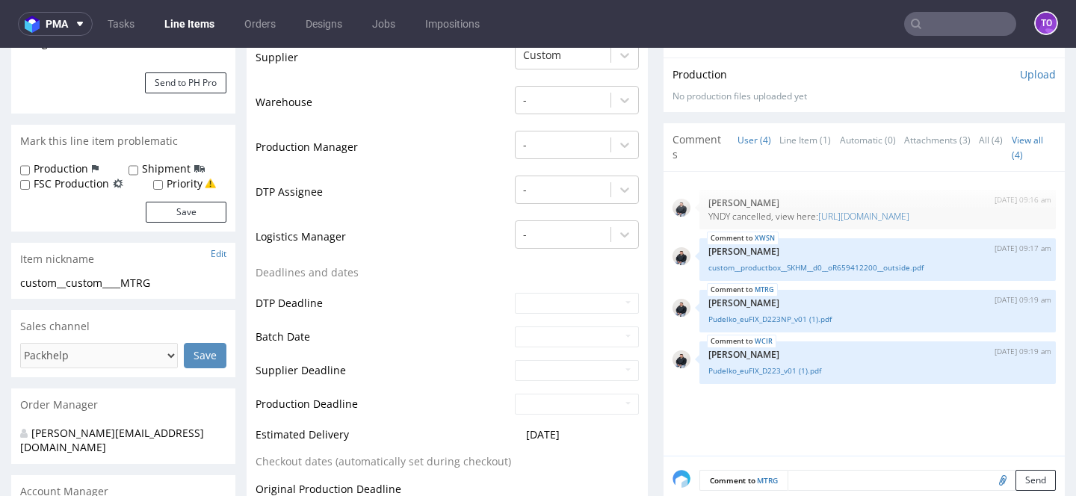
scroll to position [0, 0]
